Goal: Information Seeking & Learning: Learn about a topic

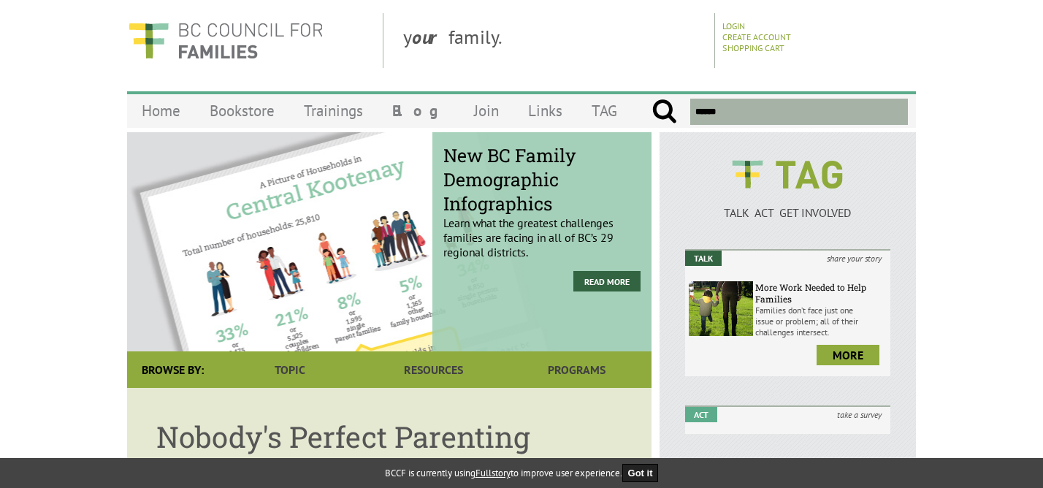
scroll to position [9, 0]
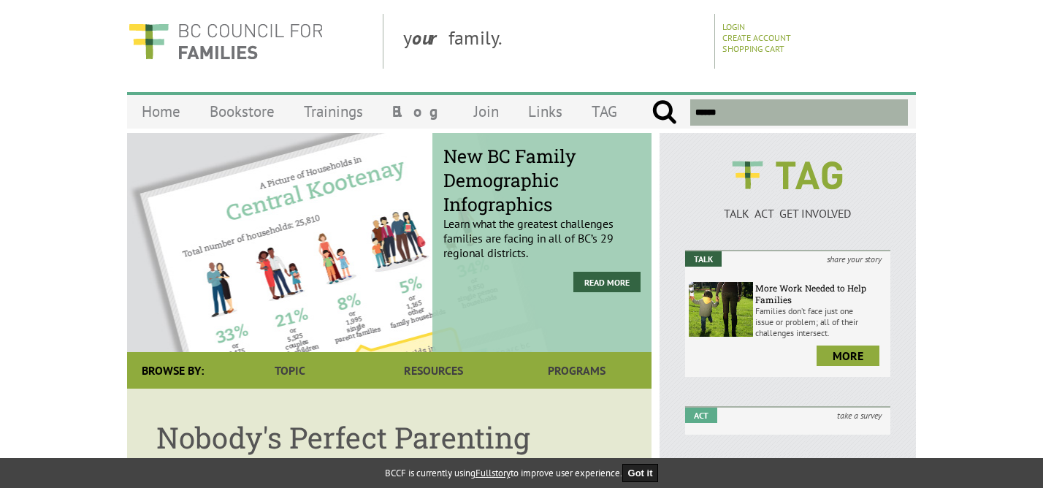
click at [754, 118] on input "text" at bounding box center [800, 112] width 218 height 26
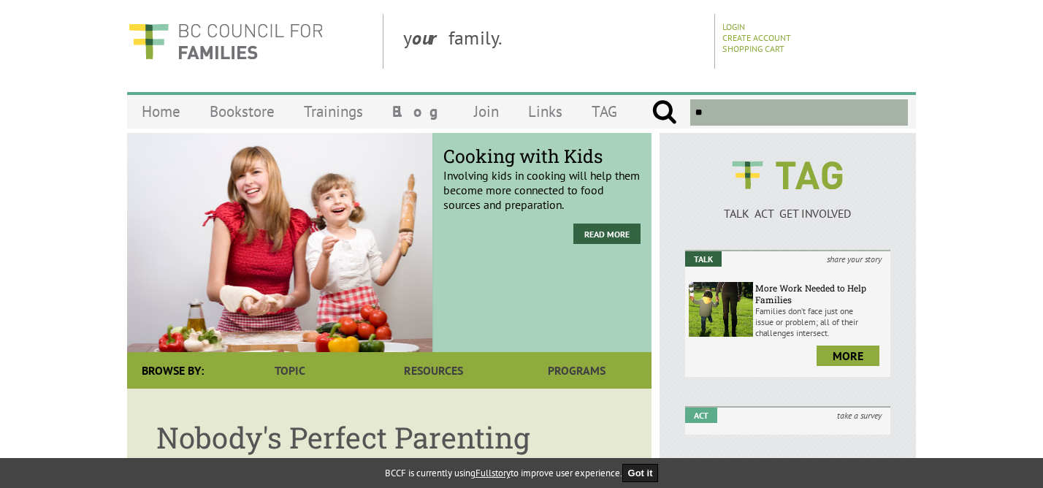
type input "*"
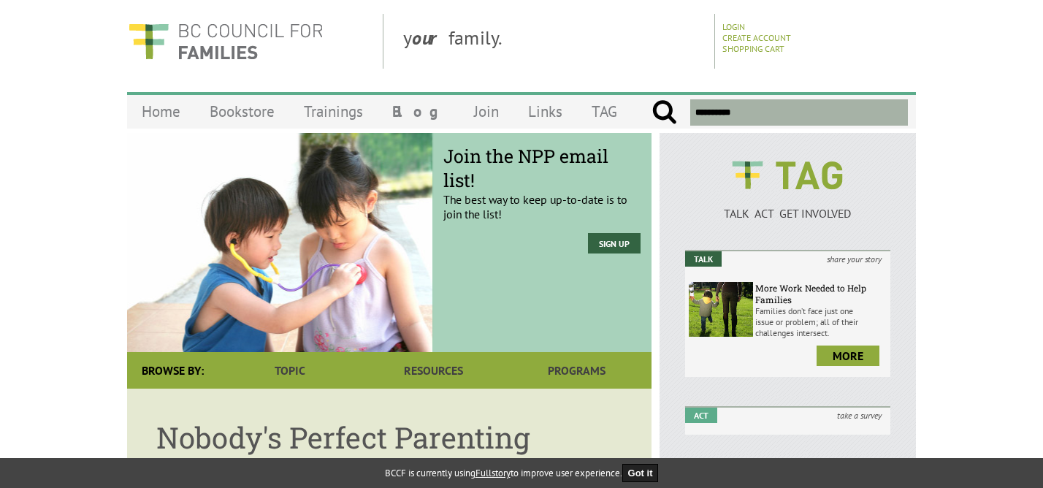
click at [652, 99] on input "submit" at bounding box center [665, 112] width 26 height 26
type input "**********"
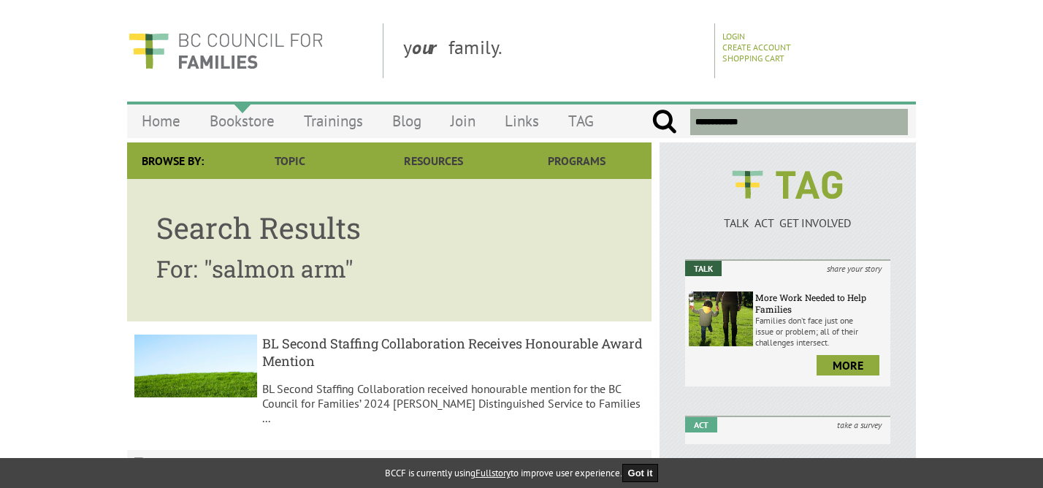
click at [248, 118] on link "Bookstore" at bounding box center [242, 121] width 94 height 34
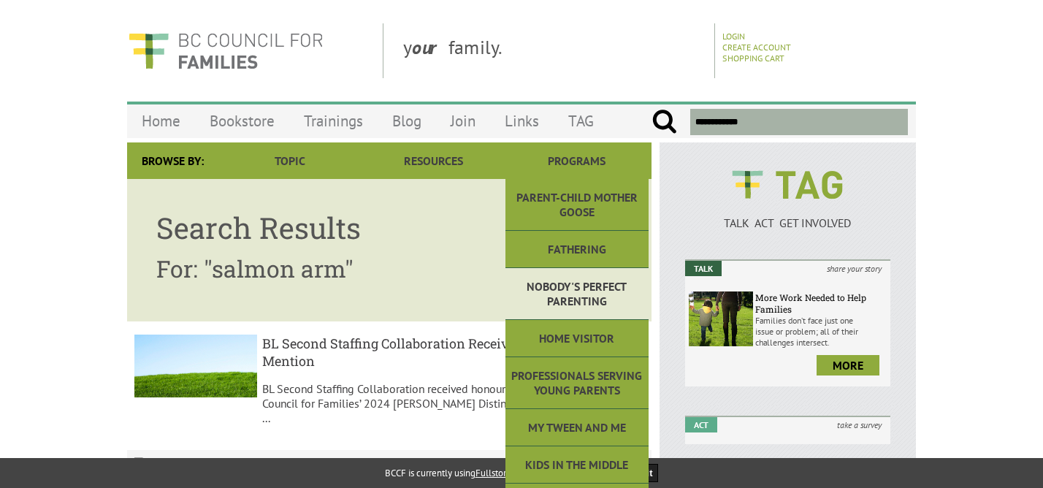
click at [582, 293] on link "Nobody's Perfect Parenting" at bounding box center [577, 294] width 143 height 52
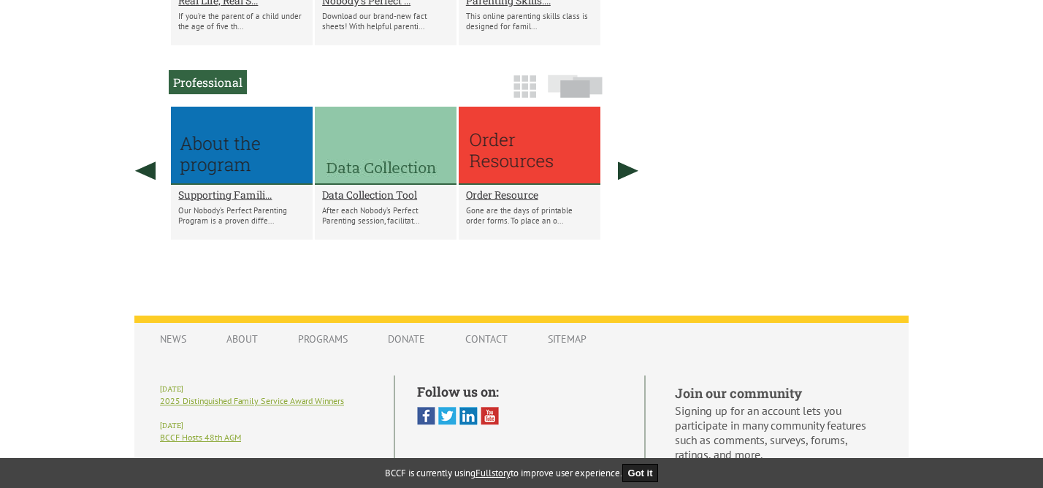
scroll to position [1015, 0]
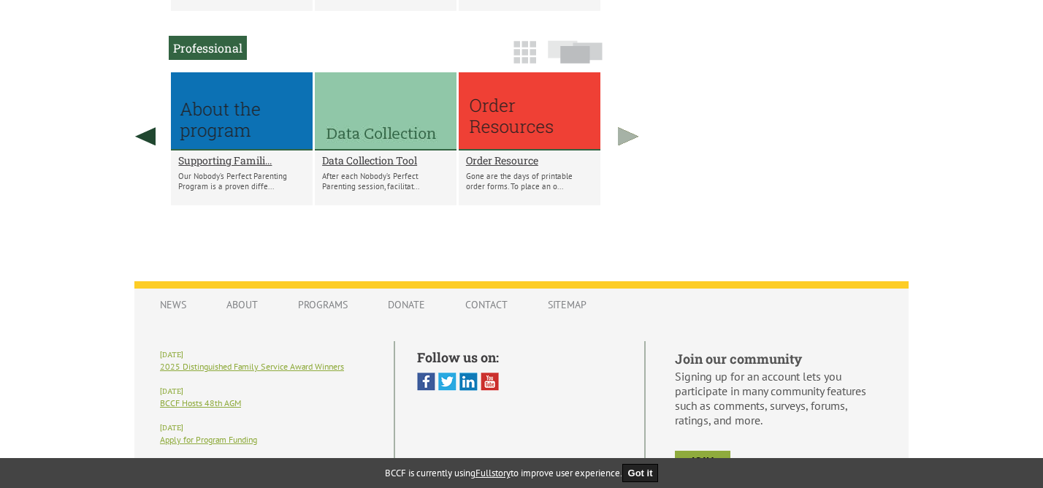
click at [631, 135] on link at bounding box center [628, 136] width 37 height 128
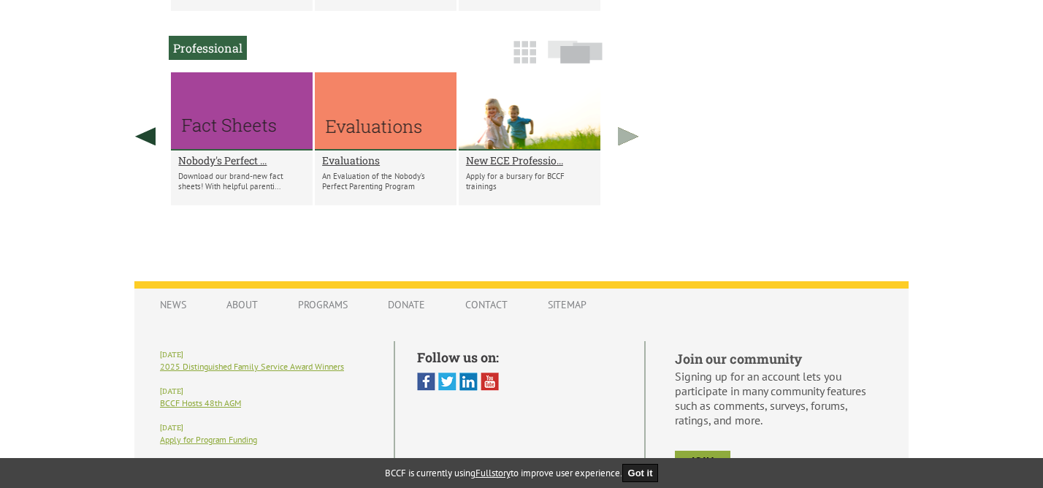
click at [631, 135] on link at bounding box center [628, 136] width 37 height 128
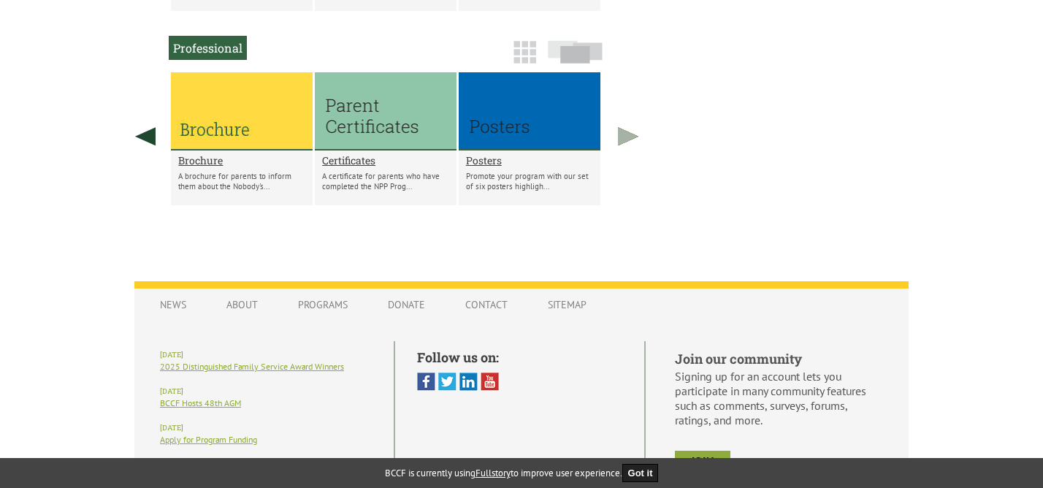
click at [631, 135] on link at bounding box center [628, 136] width 37 height 128
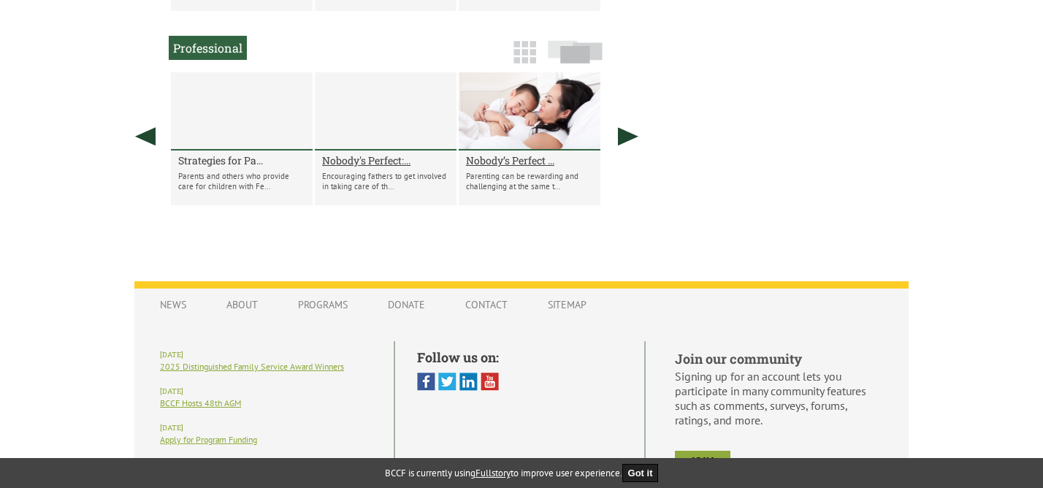
click at [229, 159] on h2 "Strategies for Pa..." at bounding box center [241, 160] width 127 height 14
click at [387, 164] on h2 "Nobody's Perfect:..." at bounding box center [385, 160] width 127 height 14
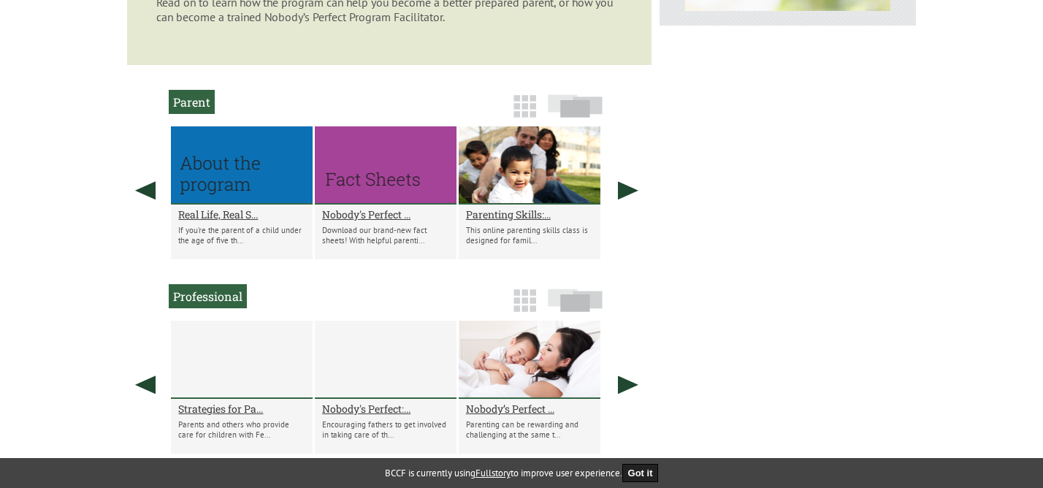
scroll to position [769, 0]
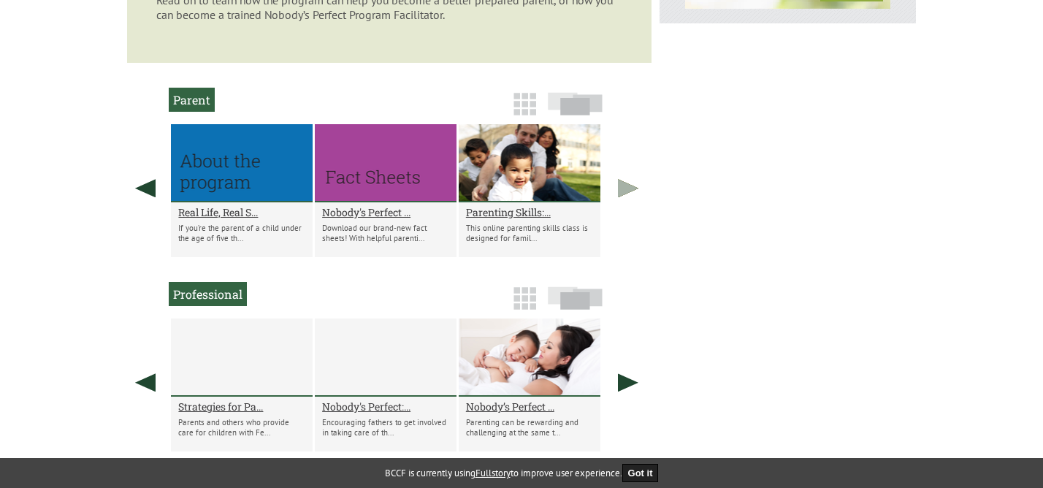
click at [631, 194] on link at bounding box center [628, 188] width 37 height 128
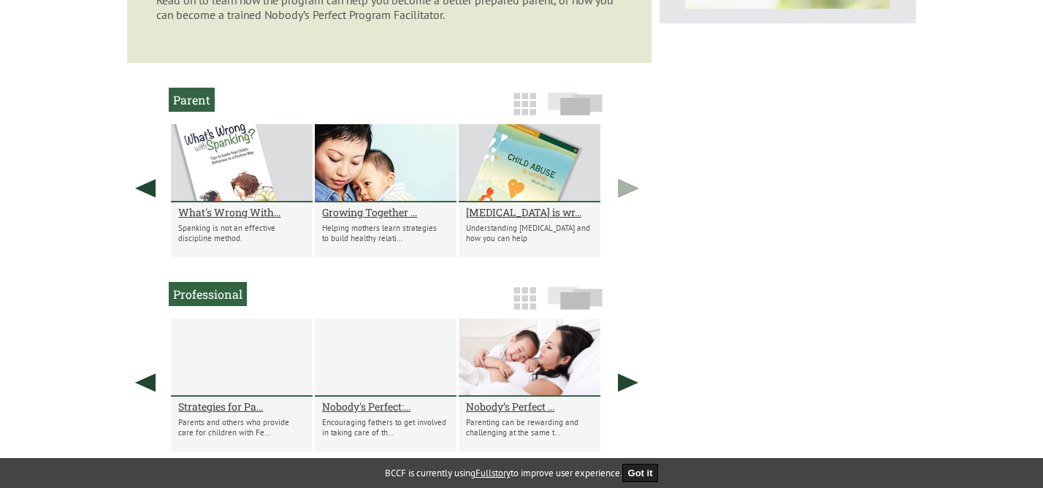
click at [631, 194] on link at bounding box center [628, 188] width 37 height 128
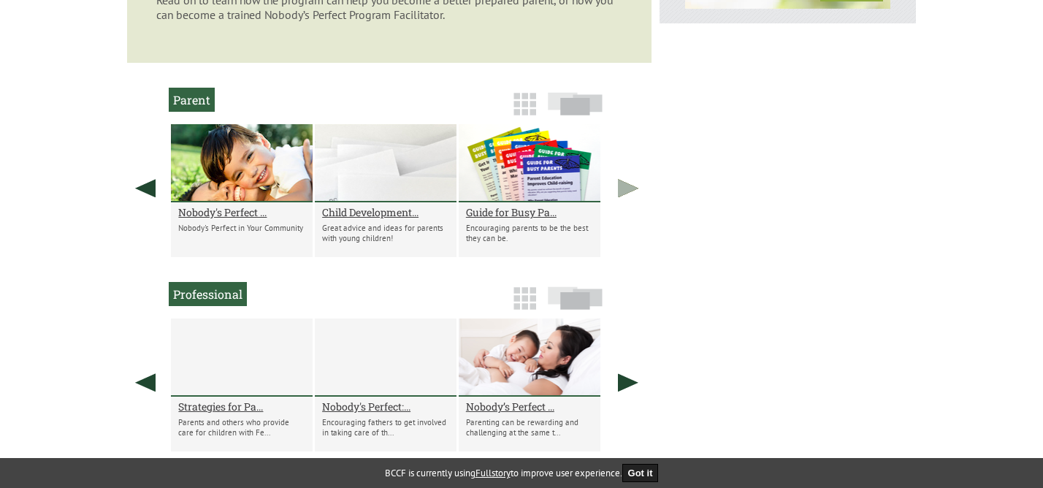
click at [631, 194] on link at bounding box center [628, 188] width 37 height 128
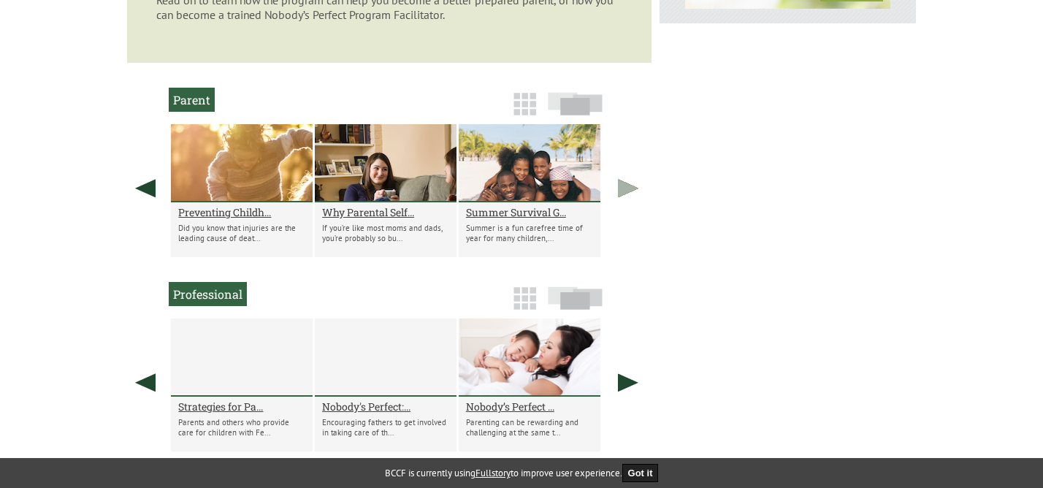
click at [631, 194] on link at bounding box center [628, 188] width 37 height 128
click at [149, 187] on link at bounding box center [145, 188] width 37 height 128
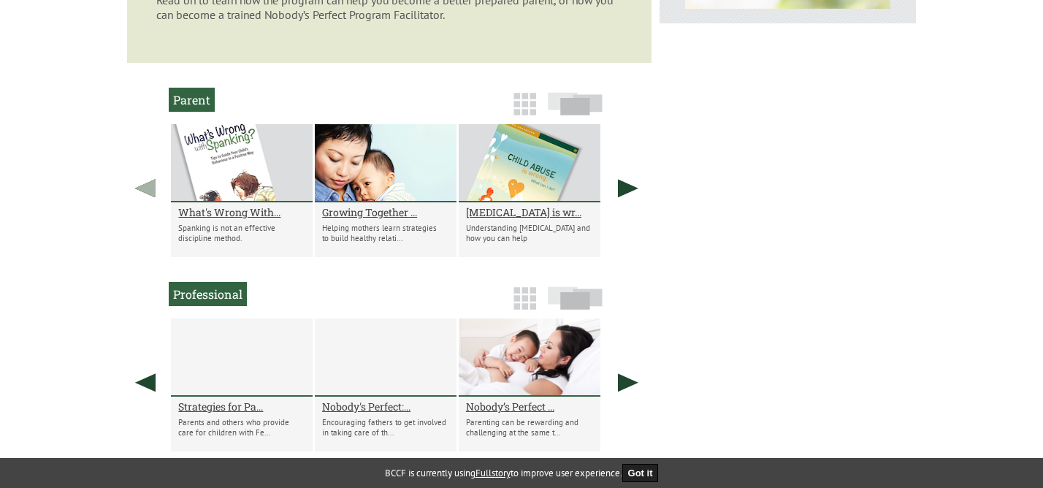
click at [149, 187] on link at bounding box center [145, 188] width 37 height 128
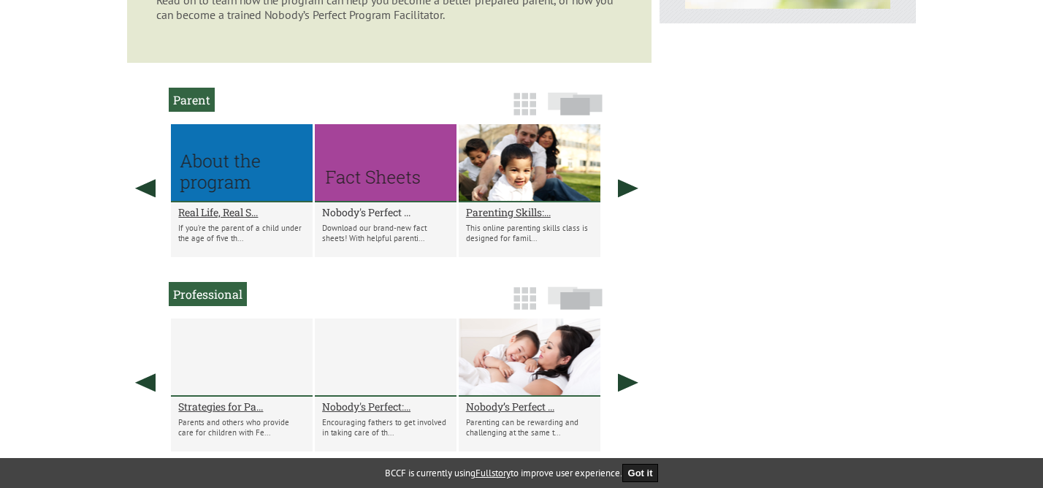
click at [382, 215] on h2 "Nobody's Perfect ..." at bounding box center [385, 212] width 127 height 14
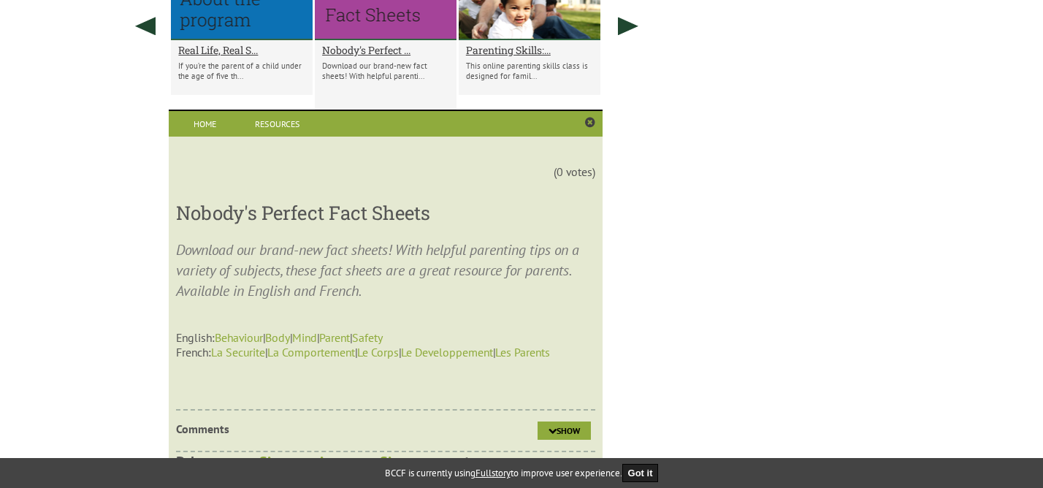
scroll to position [930, 0]
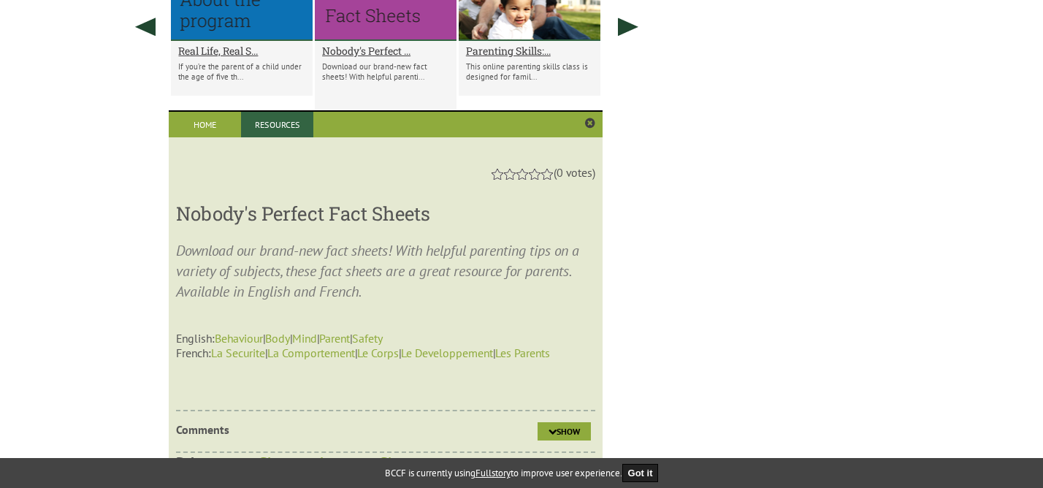
click at [281, 121] on link "Resources" at bounding box center [277, 125] width 72 height 26
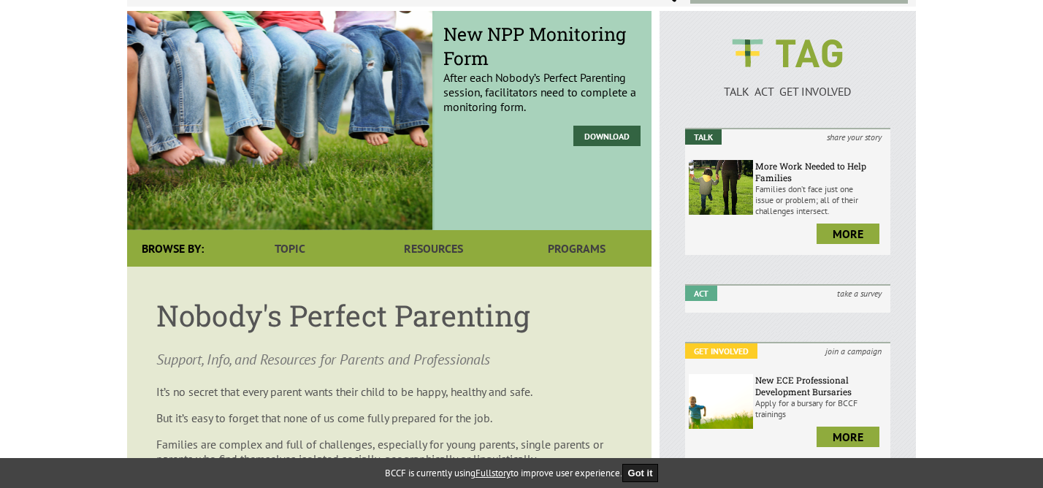
scroll to position [0, 0]
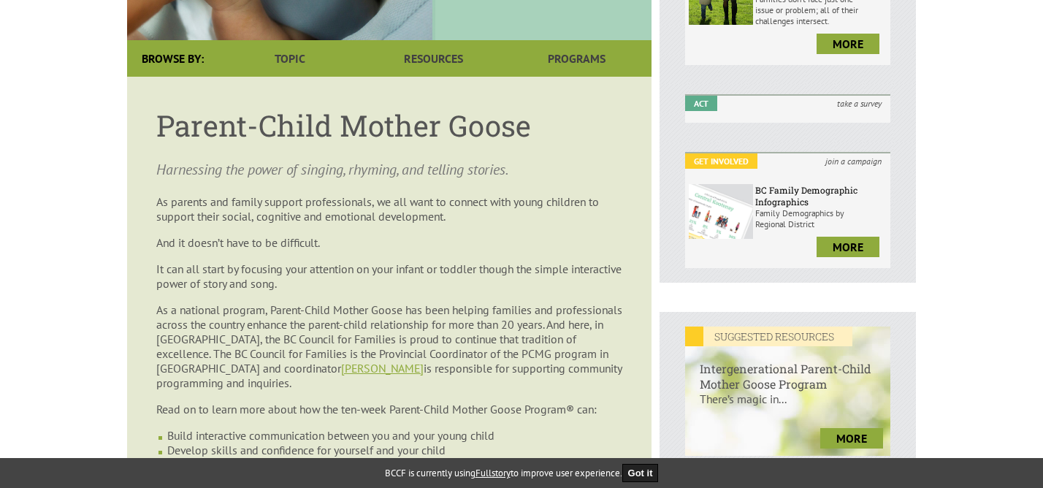
scroll to position [358, 0]
